Goal: Book appointment/travel/reservation

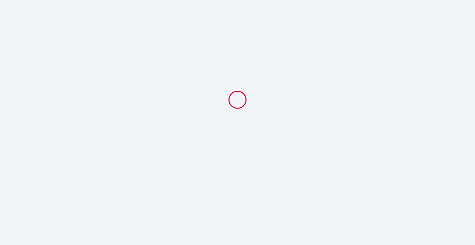
select select
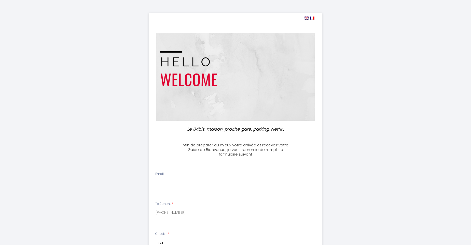
click at [173, 185] on input "Email" at bounding box center [235, 182] width 161 height 9
type input "[EMAIL_ADDRESS][DOMAIN_NAME]"
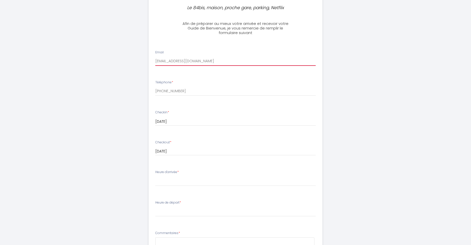
scroll to position [127, 0]
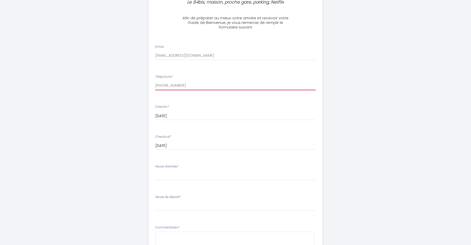
click at [181, 84] on input "[PHONE_NUMBER]" at bounding box center [235, 85] width 161 height 9
drag, startPoint x: 213, startPoint y: 82, endPoint x: 117, endPoint y: 86, distance: 96.3
click at [117, 86] on div "Le 84bis, maison, proche gare, parking, Netflix Afin de préparer au mieux votre…" at bounding box center [235, 115] width 261 height 485
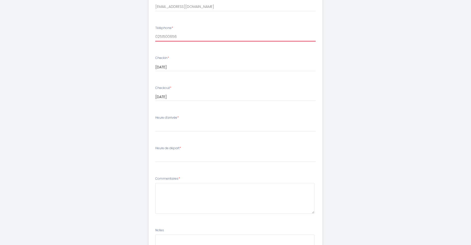
scroll to position [178, 0]
type input "0251500656"
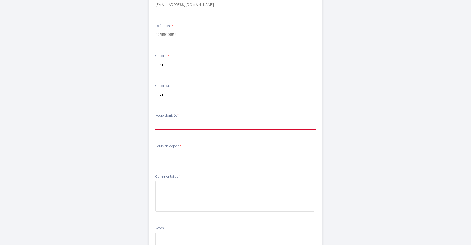
drag, startPoint x: 194, startPoint y: 121, endPoint x: 190, endPoint y: 123, distance: 5.2
click at [194, 121] on select "16:00 16:30 17:00 17:30 18:00 18:30 19:00 19:30 20:00 20:30 21:00 21:30 22:00 2…" at bounding box center [235, 125] width 161 height 10
select select "17:00"
click at [155, 120] on select "16:00 16:30 17:00 17:30 18:00 18:30 19:00 19:30 20:00 20:30 21:00 21:30 22:00 2…" at bounding box center [235, 125] width 161 height 10
click at [193, 152] on select "00:00 00:30 01:00 01:30 02:00 02:30 03:00 03:30 04:00 04:30 05:00 05:30 06:00 0…" at bounding box center [235, 156] width 161 height 10
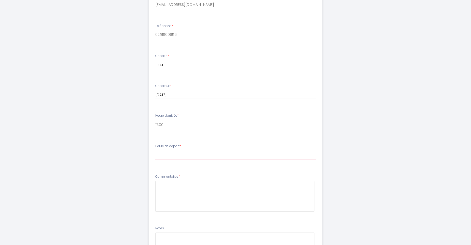
select select "08:00"
click at [155, 151] on select "00:00 00:30 01:00 01:30 02:00 02:30 03:00 03:30 04:00 04:30 05:00 05:30 06:00 0…" at bounding box center [235, 156] width 161 height 10
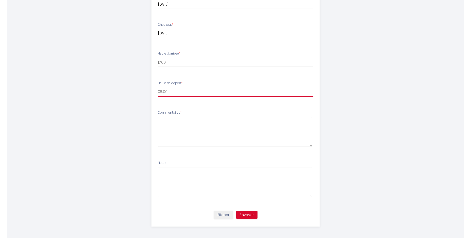
scroll to position [240, 0]
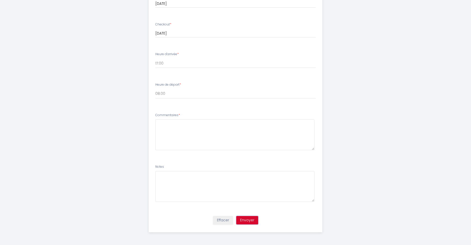
click at [252, 221] on button "Envoyer" at bounding box center [247, 220] width 22 height 9
click at [183, 123] on textarea at bounding box center [234, 135] width 159 height 31
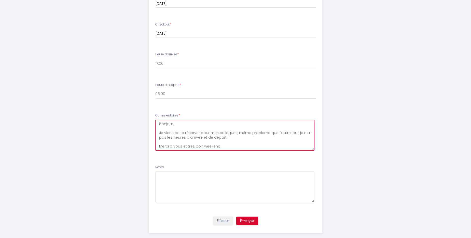
click at [254, 135] on textarea "Bonjour, Je viens de re réserver pour mes collègues, même probleme que l'autre …" at bounding box center [234, 135] width 159 height 31
click at [228, 147] on textarea "Bonjour, Je viens de re réserver pour mes collègues, même problème que l'autre …" at bounding box center [234, 135] width 159 height 31
type textarea "Bonjour, Je viens de re réserver pour mes collègues, même problème que l'autre …"
click at [245, 225] on button "Envoyer" at bounding box center [247, 220] width 22 height 9
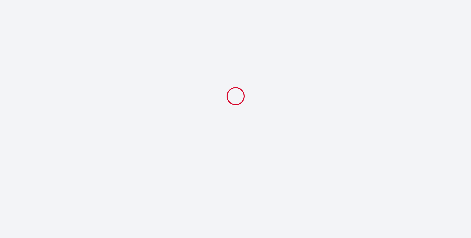
scroll to position [0, 0]
select select "17:00"
select select "08:00"
